Goal: Task Accomplishment & Management: Manage account settings

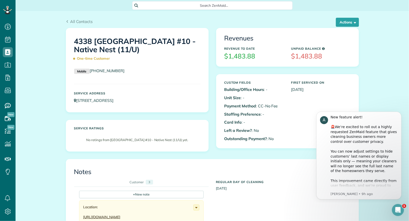
scroll to position [403, 0]
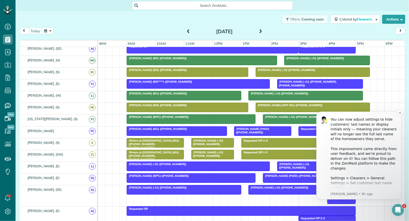
scroll to position [34, 0]
click at [400, 113] on icon "Dismiss notification" at bounding box center [399, 113] width 3 height 3
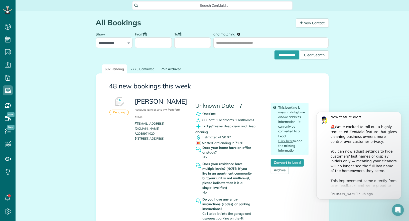
scroll to position [2, 2]
